Goal: Task Accomplishment & Management: Manage account settings

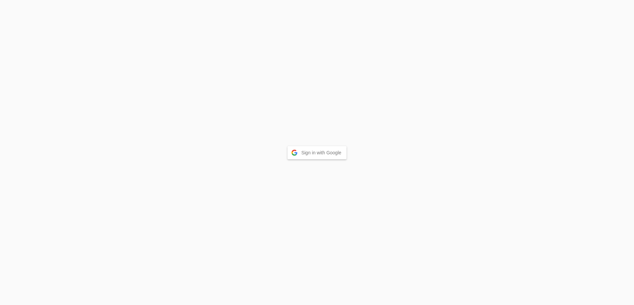
click at [318, 152] on button "Sign in with Google" at bounding box center [317, 152] width 59 height 13
